Goal: Task Accomplishment & Management: Use online tool/utility

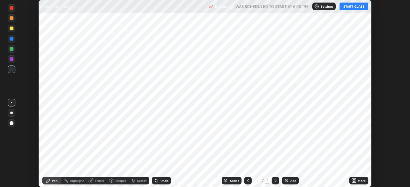
scroll to position [187, 410]
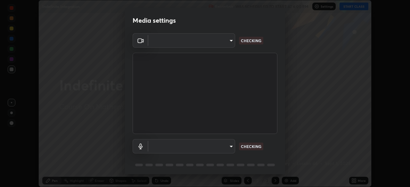
type input "30b38e2068544aa0dbb420bd76fad4d10090c825ecd2ec744dcbb81270b2d089"
click at [164, 146] on body "Erase all Indefinite Integration Recording WAS SCHEDULED TO START AT 6:00 PM Se…" at bounding box center [205, 93] width 410 height 187
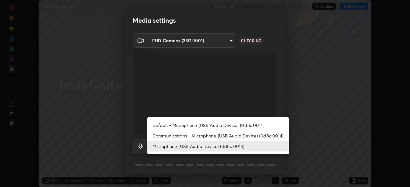
click at [160, 137] on li "Communications - Microphone (USB Audio Device) (0d8c:0014)" at bounding box center [218, 136] width 142 height 11
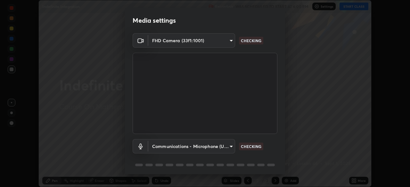
type input "communications"
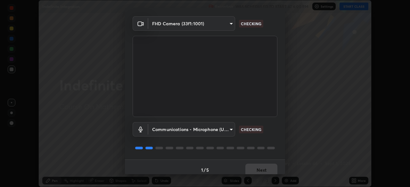
scroll to position [23, 0]
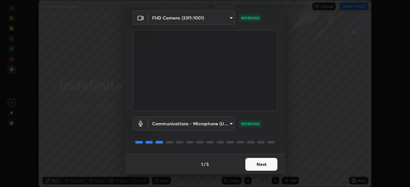
click at [259, 163] on button "Next" at bounding box center [261, 164] width 32 height 13
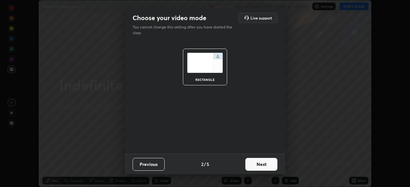
click at [259, 163] on button "Next" at bounding box center [261, 164] width 32 height 13
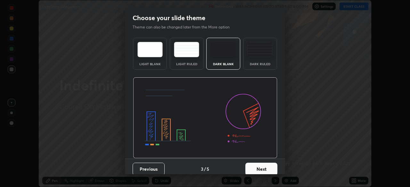
click at [259, 163] on button "Next" at bounding box center [261, 169] width 32 height 13
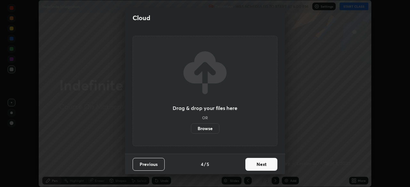
click at [259, 167] on button "Next" at bounding box center [261, 164] width 32 height 13
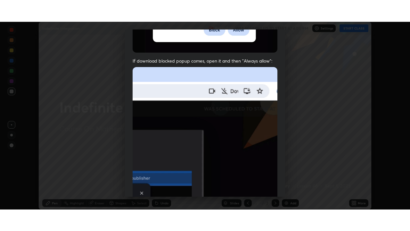
scroll to position [153, 0]
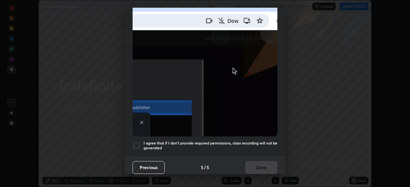
click at [136, 143] on div at bounding box center [137, 146] width 8 height 8
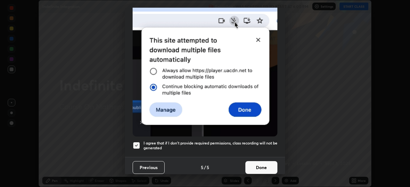
click at [260, 164] on button "Done" at bounding box center [261, 167] width 32 height 13
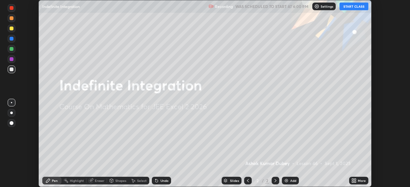
click at [350, 7] on button "START CLASS" at bounding box center [354, 7] width 29 height 8
click at [357, 178] on div "More" at bounding box center [358, 181] width 19 height 8
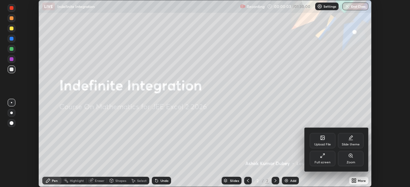
click at [320, 160] on div "Full screen" at bounding box center [323, 158] width 26 height 15
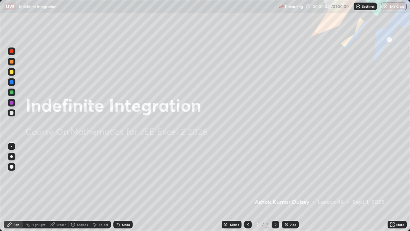
scroll to position [231, 410]
click at [274, 187] on icon at bounding box center [275, 224] width 5 height 5
click at [286, 187] on img at bounding box center [286, 224] width 5 height 5
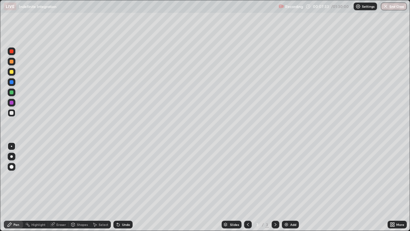
click at [12, 72] on div at bounding box center [12, 72] width 4 height 4
click at [274, 187] on icon at bounding box center [275, 224] width 5 height 5
click at [288, 187] on div "Add" at bounding box center [290, 224] width 17 height 8
click at [274, 187] on icon at bounding box center [275, 224] width 2 height 3
click at [286, 187] on img at bounding box center [286, 224] width 5 height 5
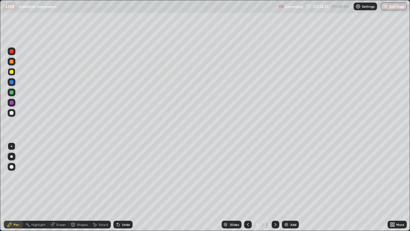
click at [286, 187] on img at bounding box center [286, 224] width 5 height 5
click at [249, 187] on div at bounding box center [248, 224] width 8 height 8
click at [275, 187] on icon at bounding box center [275, 224] width 5 height 5
click at [276, 187] on icon at bounding box center [275, 224] width 5 height 5
click at [284, 187] on img at bounding box center [286, 224] width 5 height 5
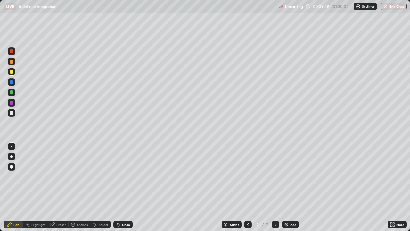
click at [276, 187] on icon at bounding box center [275, 224] width 5 height 5
click at [286, 187] on img at bounding box center [286, 224] width 5 height 5
click at [275, 187] on icon at bounding box center [275, 224] width 5 height 5
click at [248, 187] on icon at bounding box center [247, 224] width 5 height 5
click at [274, 187] on icon at bounding box center [275, 224] width 5 height 5
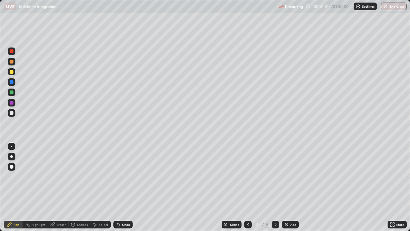
click at [11, 102] on div at bounding box center [12, 103] width 4 height 4
click at [12, 71] on div at bounding box center [12, 72] width 4 height 4
click at [11, 102] on div at bounding box center [12, 103] width 4 height 4
click at [10, 92] on div at bounding box center [12, 92] width 4 height 4
click at [11, 102] on div at bounding box center [12, 103] width 4 height 4
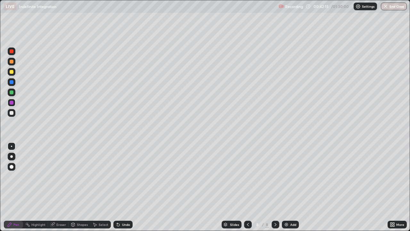
click at [12, 112] on div at bounding box center [12, 113] width 4 height 4
click at [11, 72] on div at bounding box center [12, 72] width 4 height 4
click at [12, 92] on div at bounding box center [12, 92] width 4 height 4
click at [11, 112] on div at bounding box center [12, 113] width 4 height 4
click at [11, 50] on div at bounding box center [12, 51] width 4 height 4
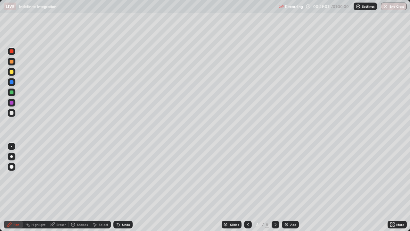
click at [12, 113] on div at bounding box center [12, 113] width 4 height 4
click at [272, 187] on div at bounding box center [276, 224] width 8 height 8
click at [285, 187] on img at bounding box center [286, 224] width 5 height 5
click at [277, 187] on icon at bounding box center [275, 224] width 5 height 5
click at [286, 187] on img at bounding box center [286, 224] width 5 height 5
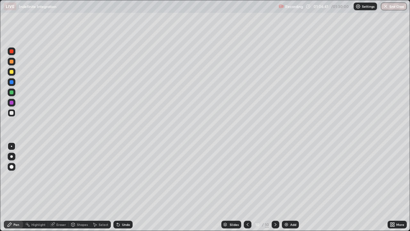
click at [11, 72] on div at bounding box center [12, 72] width 4 height 4
click at [12, 53] on div at bounding box center [12, 51] width 4 height 4
click at [60, 187] on div "Eraser" at bounding box center [61, 224] width 10 height 3
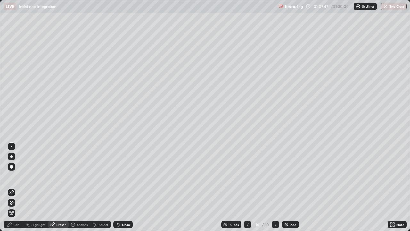
click at [16, 187] on div "Pen" at bounding box center [16, 224] width 6 height 3
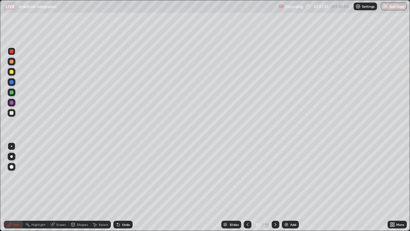
click at [10, 51] on div at bounding box center [12, 51] width 4 height 4
click at [60, 187] on div "Eraser" at bounding box center [61, 224] width 10 height 3
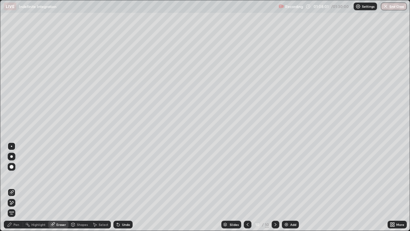
click at [19, 187] on div "Pen" at bounding box center [16, 224] width 6 height 3
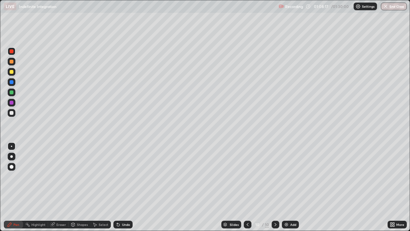
click at [12, 92] on div at bounding box center [12, 92] width 4 height 4
click at [12, 93] on div at bounding box center [12, 92] width 4 height 4
click at [10, 102] on div at bounding box center [12, 103] width 4 height 4
click at [12, 92] on div at bounding box center [12, 92] width 4 height 4
click at [12, 102] on div at bounding box center [12, 103] width 4 height 4
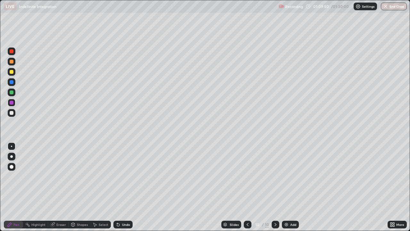
click at [12, 102] on div at bounding box center [12, 103] width 4 height 4
click at [11, 62] on div at bounding box center [12, 62] width 4 height 4
click at [12, 82] on div at bounding box center [12, 82] width 4 height 4
click at [286, 187] on img at bounding box center [286, 224] width 5 height 5
click at [11, 71] on div at bounding box center [12, 72] width 4 height 4
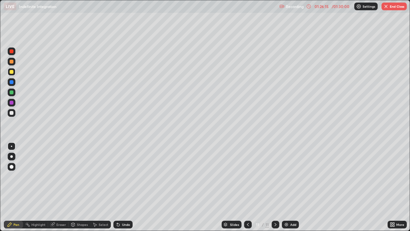
click at [274, 187] on icon at bounding box center [275, 224] width 5 height 5
click at [286, 187] on img at bounding box center [286, 224] width 5 height 5
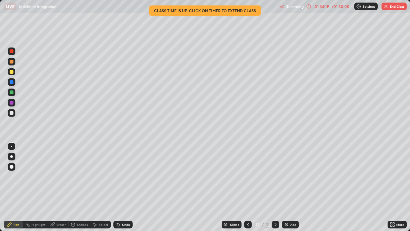
click at [395, 7] on button "End Class" at bounding box center [393, 7] width 25 height 8
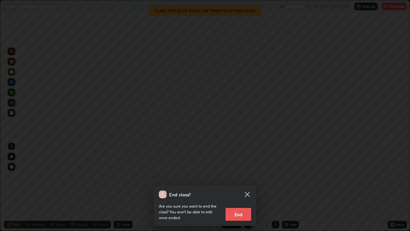
click at [237, 187] on button "End" at bounding box center [238, 214] width 26 height 13
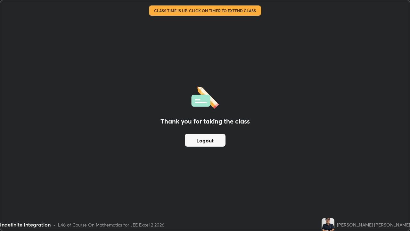
click at [208, 139] on button "Logout" at bounding box center [205, 140] width 41 height 13
